Goal: Navigation & Orientation: Find specific page/section

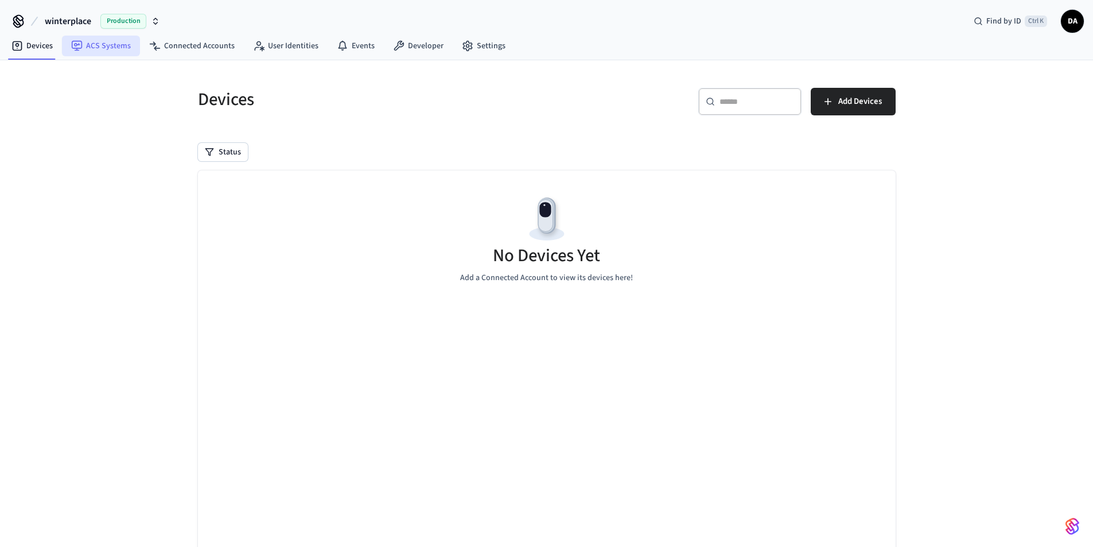
click at [122, 38] on link "ACS Systems" at bounding box center [101, 46] width 78 height 21
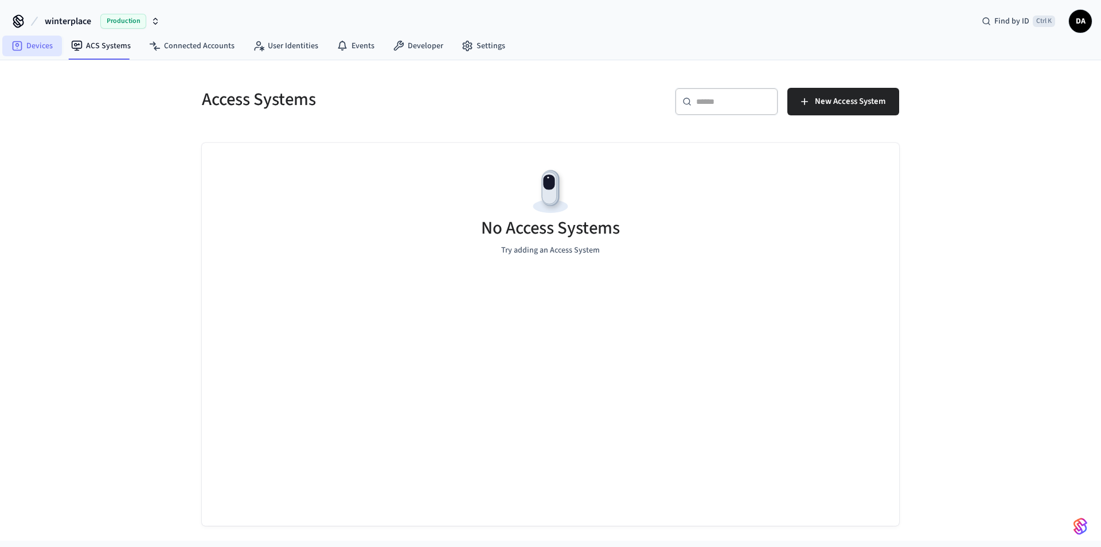
click at [34, 54] on link "Devices" at bounding box center [32, 46] width 60 height 21
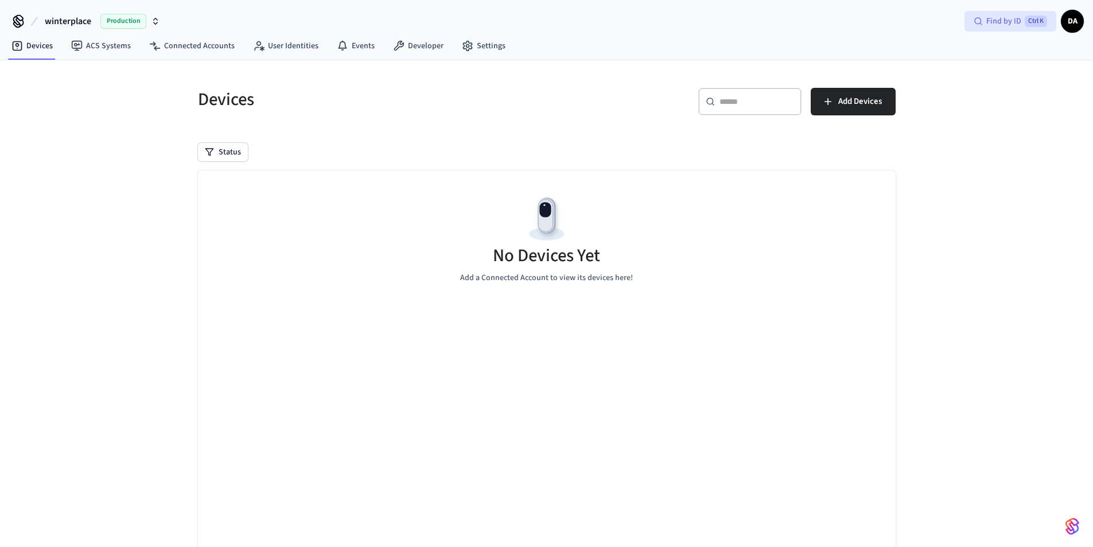
click at [1037, 25] on span "Ctrl K" at bounding box center [1035, 20] width 22 height 11
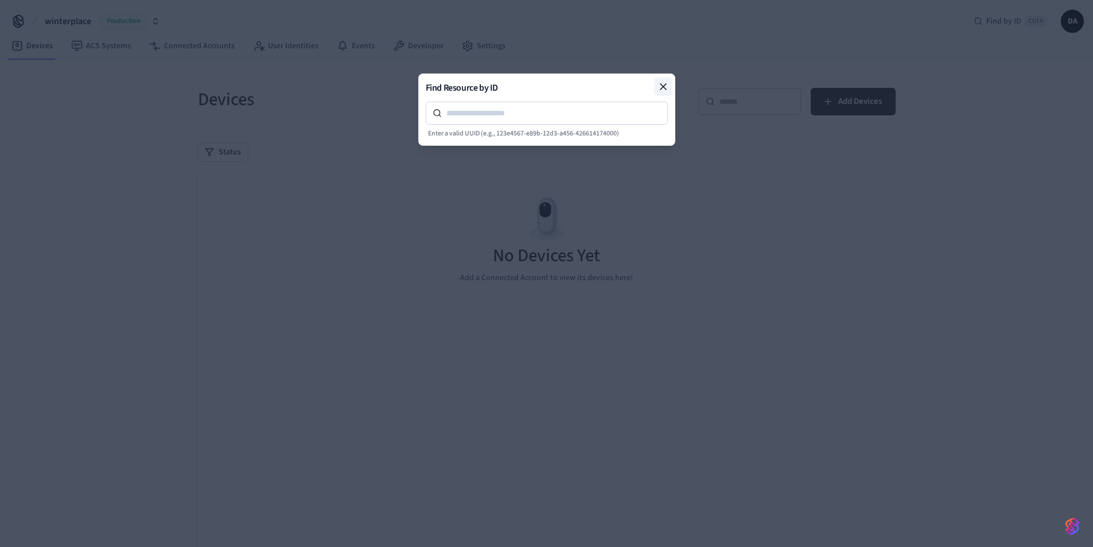
click at [665, 84] on icon at bounding box center [663, 87] width 6 height 6
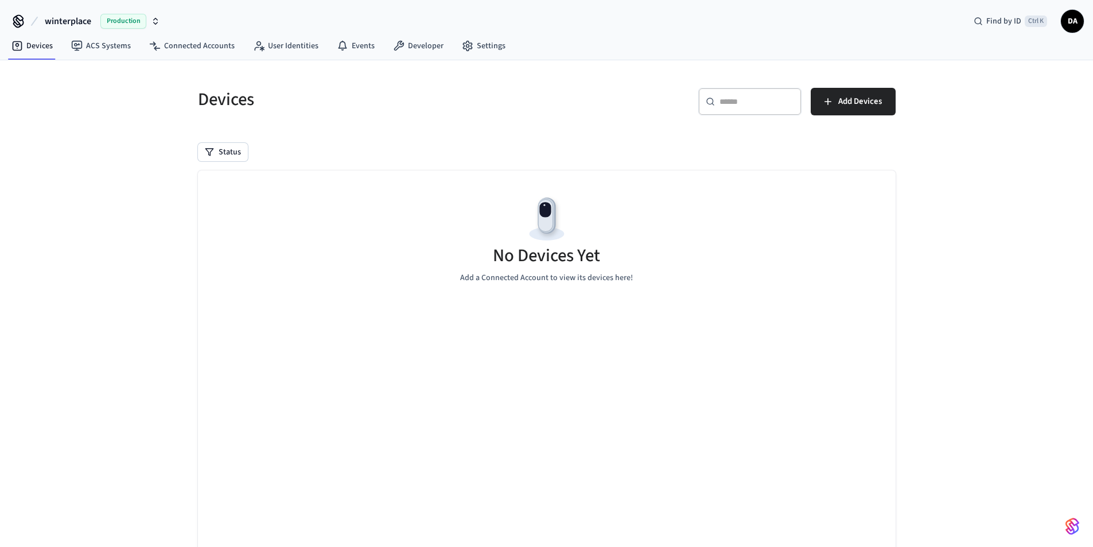
click at [1077, 24] on span "DA" at bounding box center [1072, 21] width 21 height 21
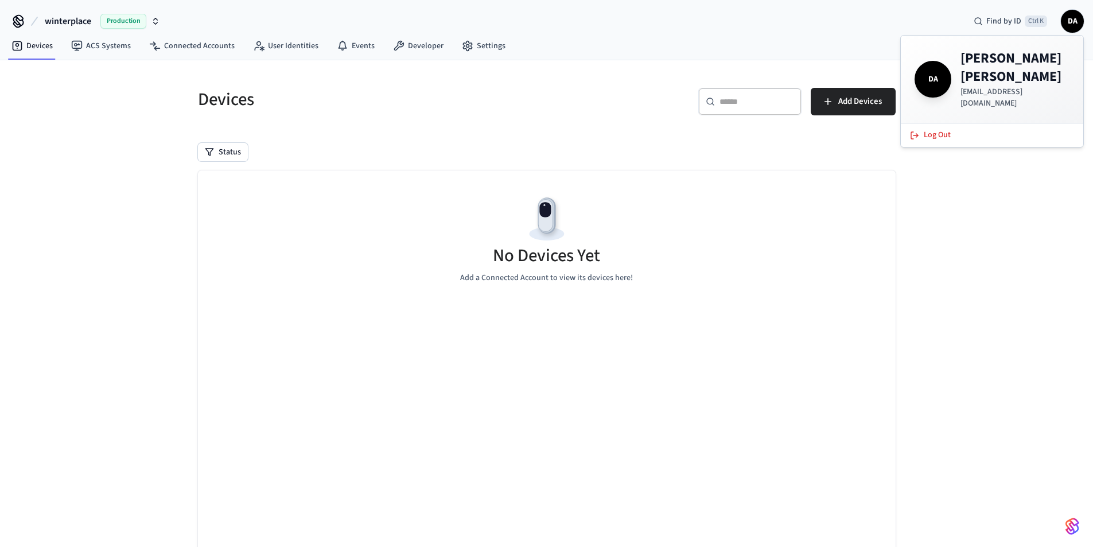
click at [871, 19] on div "winterplace Production Find by ID Ctrl K DA" at bounding box center [546, 16] width 1093 height 33
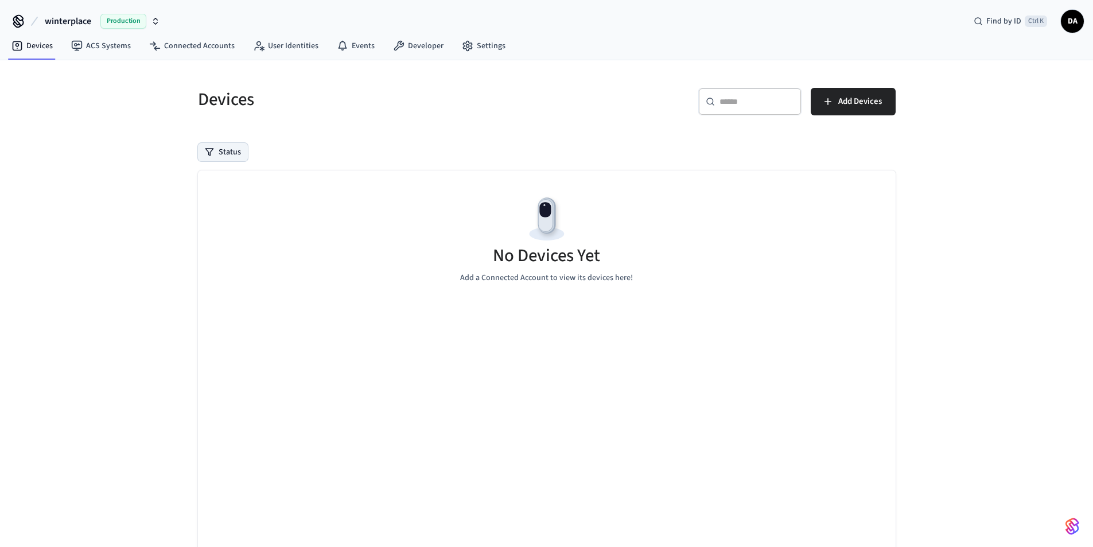
click at [226, 158] on button "Status" at bounding box center [223, 152] width 50 height 18
click at [237, 190] on label "Online" at bounding box center [269, 195] width 97 height 14
click at [214, 190] on button "Online" at bounding box center [209, 194] width 9 height 9
click at [235, 206] on label "Offline" at bounding box center [269, 211] width 97 height 14
click at [214, 206] on button "Offline" at bounding box center [209, 210] width 9 height 9
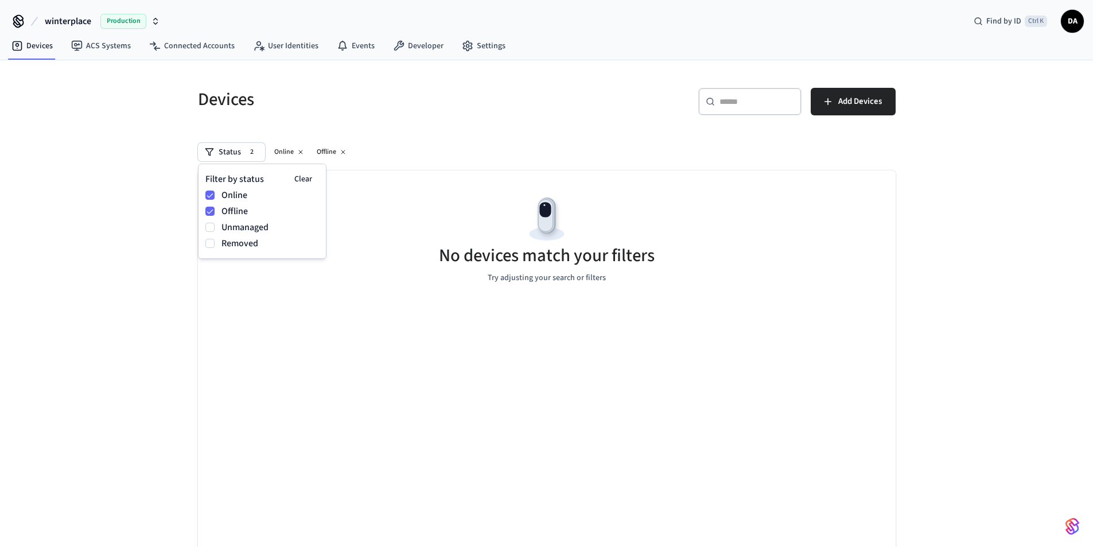
click at [236, 223] on label "Unmanaged" at bounding box center [269, 227] width 97 height 14
click at [214, 223] on button "Unmanaged" at bounding box center [209, 227] width 9 height 9
click at [243, 244] on label "Removed" at bounding box center [269, 243] width 97 height 14
click at [214, 244] on button "Removed" at bounding box center [209, 243] width 9 height 9
click at [244, 231] on label "Unmanaged" at bounding box center [269, 227] width 97 height 14
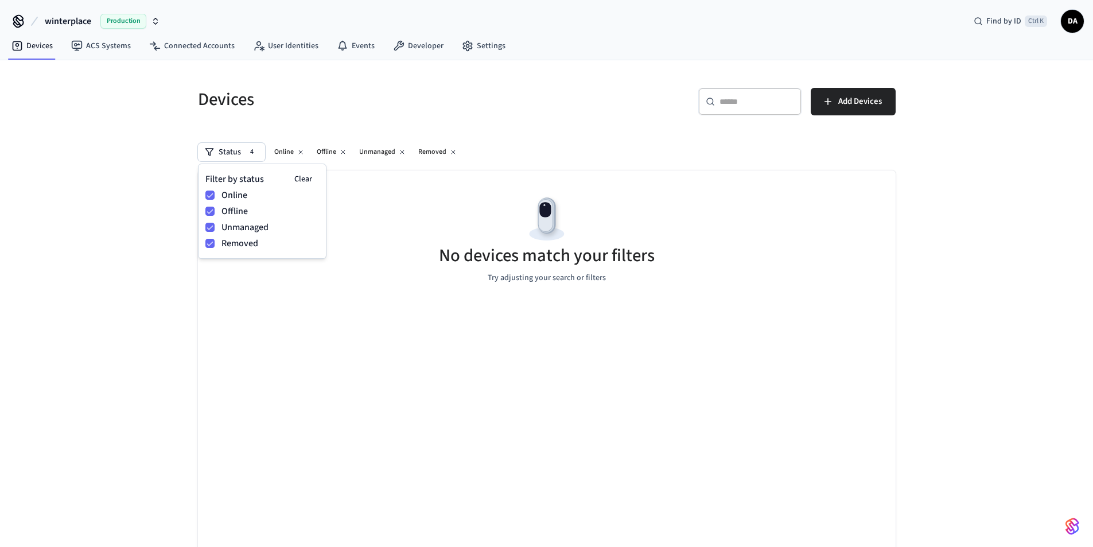
click at [214, 231] on button "Unmanaged" at bounding box center [209, 227] width 9 height 9
click at [235, 209] on label "Offline" at bounding box center [269, 211] width 97 height 14
click at [214, 209] on button "Offline" at bounding box center [209, 210] width 9 height 9
click at [232, 196] on label "Online" at bounding box center [269, 195] width 97 height 14
click at [214, 196] on button "Online" at bounding box center [209, 194] width 9 height 9
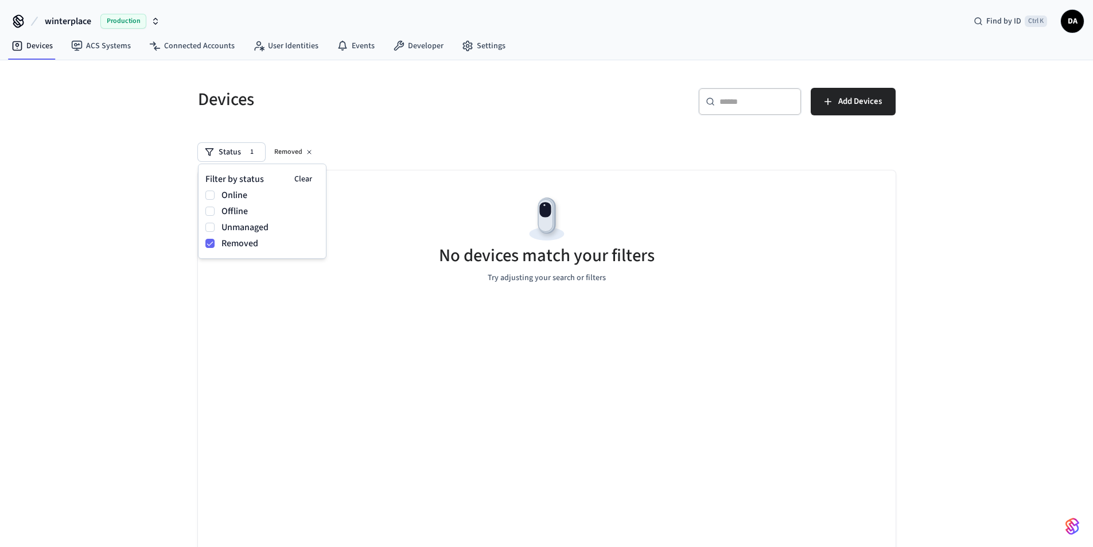
click at [243, 248] on label "Removed" at bounding box center [269, 243] width 97 height 14
click at [214, 248] on button "Removed" at bounding box center [209, 243] width 9 height 9
click at [270, 111] on h5 "Devices" at bounding box center [369, 100] width 342 height 24
click at [112, 21] on span "Production" at bounding box center [123, 21] width 46 height 15
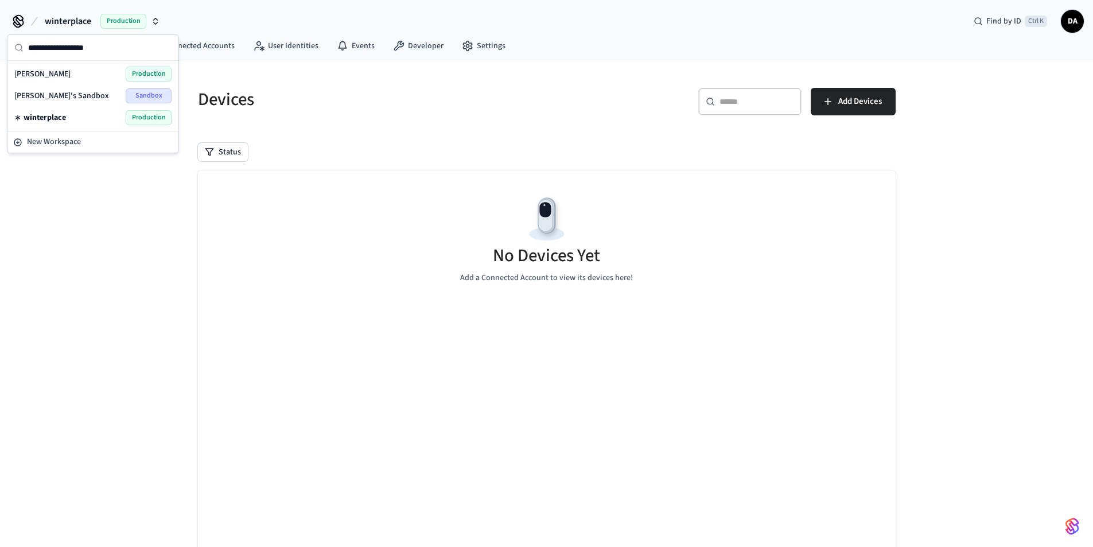
click at [97, 97] on div "[PERSON_NAME]'s Sandbox Sandbox" at bounding box center [92, 95] width 157 height 15
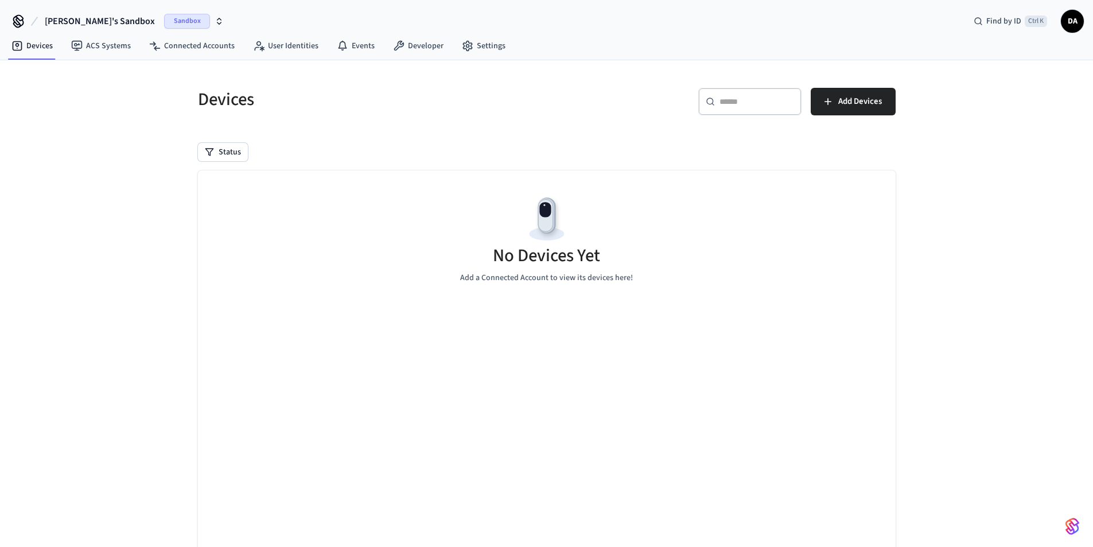
click at [164, 19] on span "Sandbox" at bounding box center [187, 21] width 46 height 15
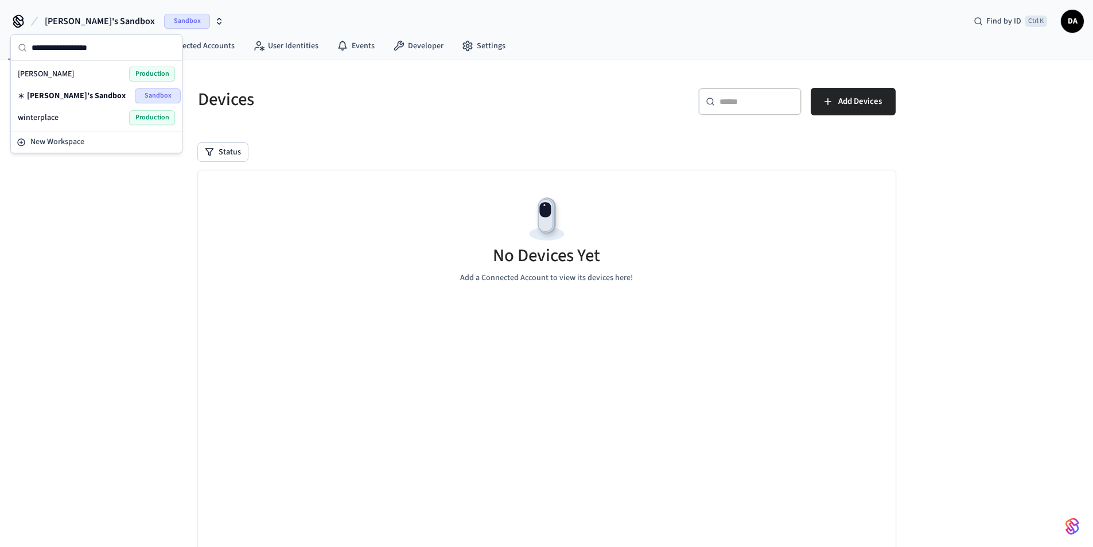
click at [165, 114] on span "Production" at bounding box center [152, 117] width 46 height 15
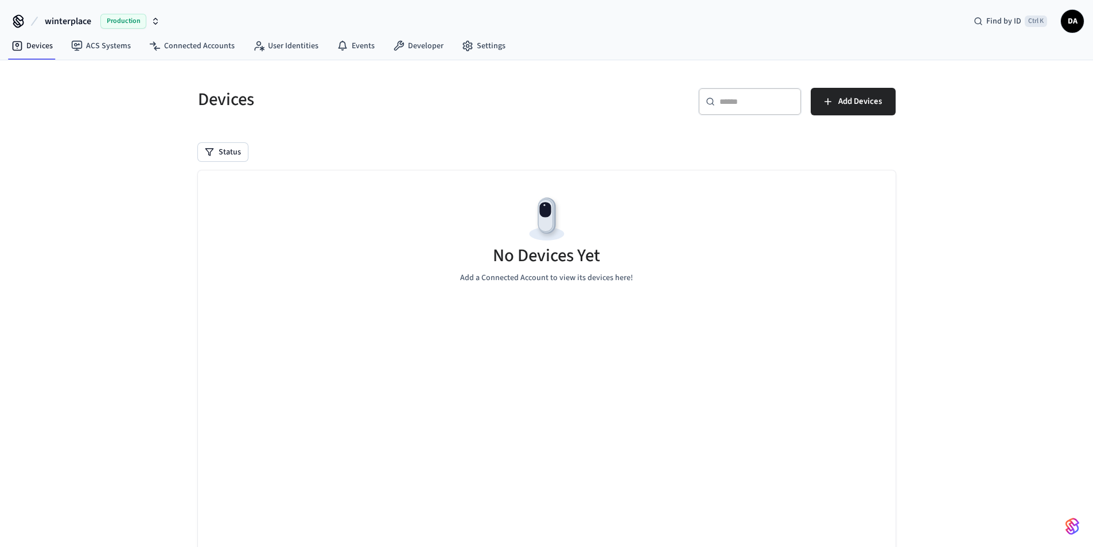
click at [136, 19] on span "Production" at bounding box center [123, 21] width 46 height 15
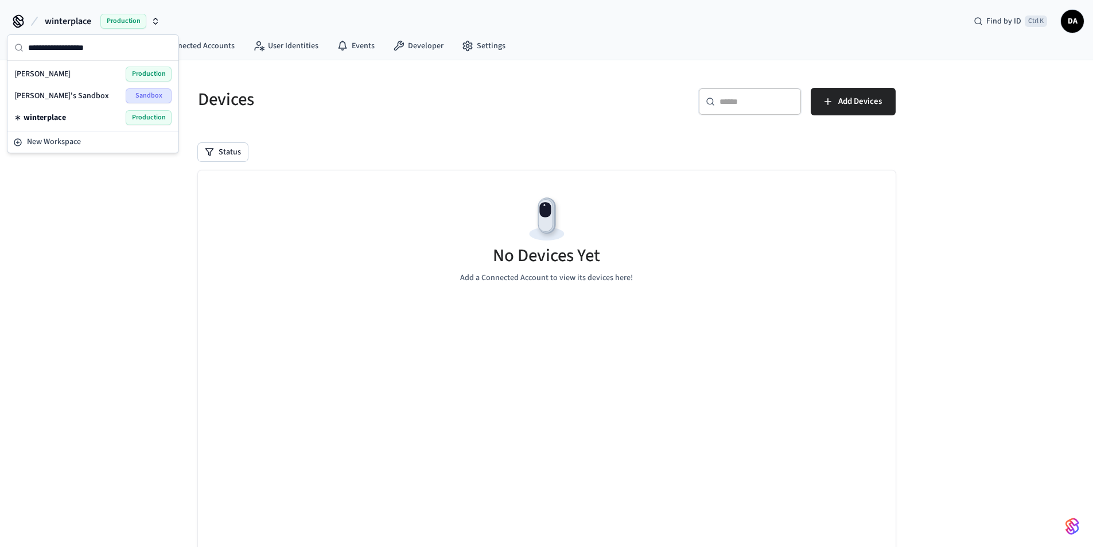
click at [120, 68] on div "[PERSON_NAME] Production" at bounding box center [92, 74] width 157 height 15
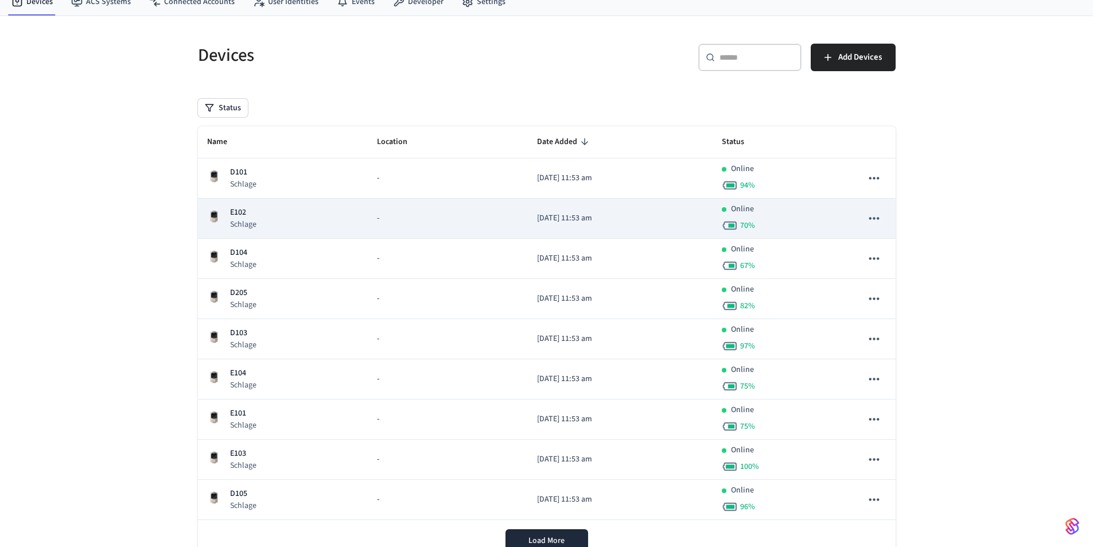
scroll to position [89, 0]
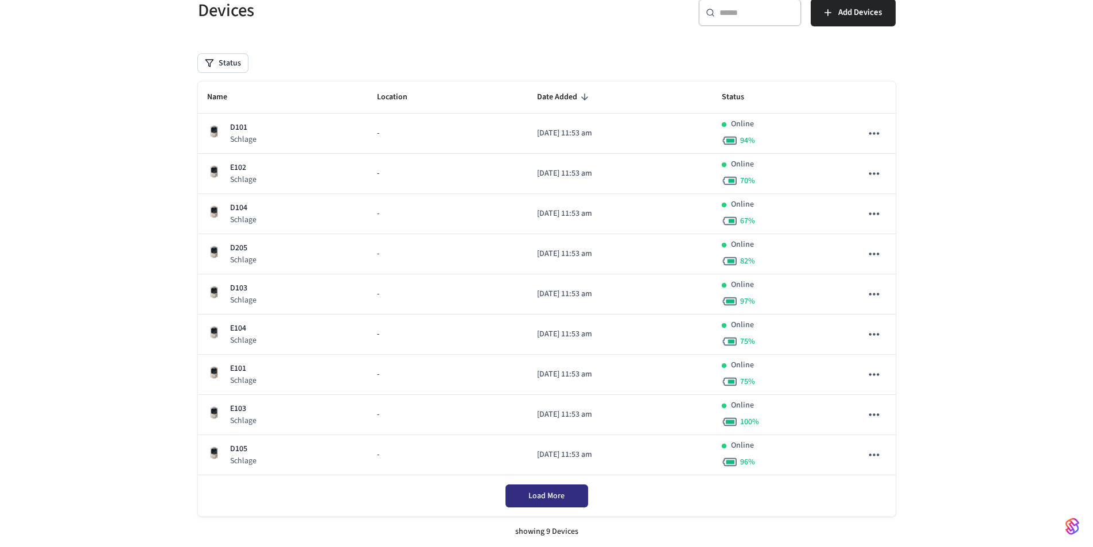
click at [554, 495] on span "Load More" at bounding box center [546, 495] width 36 height 11
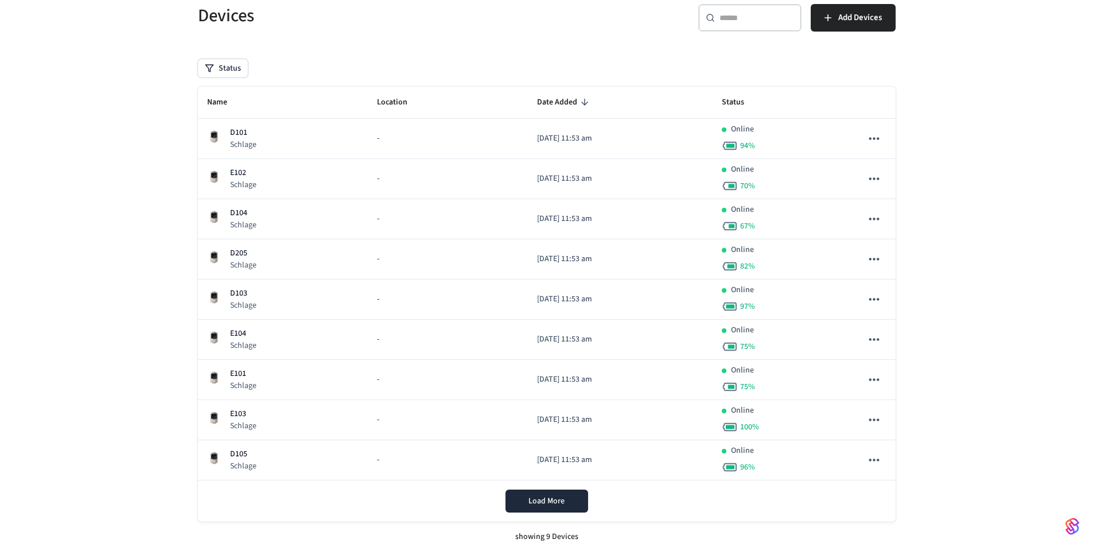
scroll to position [89, 0]
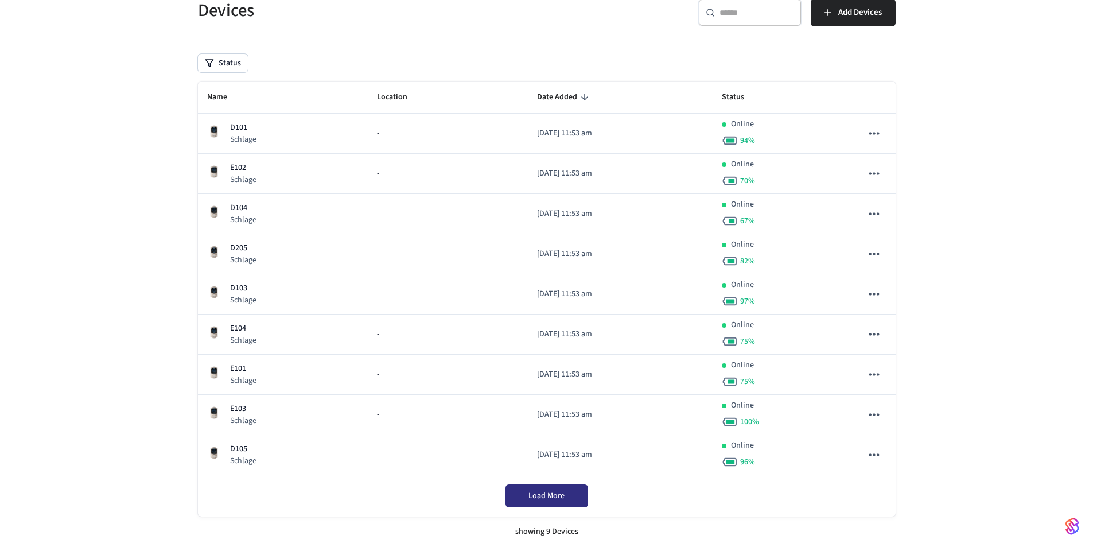
click at [580, 495] on button "Load More" at bounding box center [546, 495] width 83 height 23
